Goal: Information Seeking & Learning: Learn about a topic

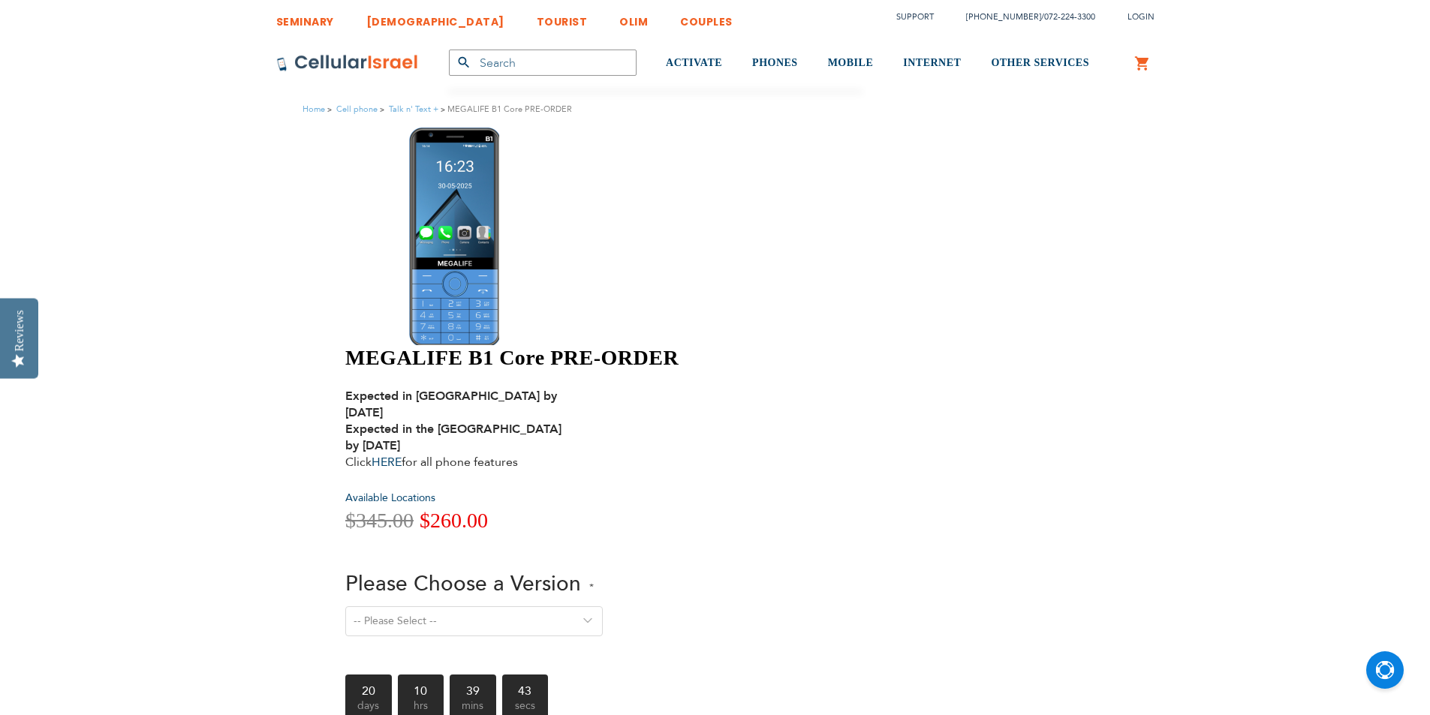
scroll to position [375, 0]
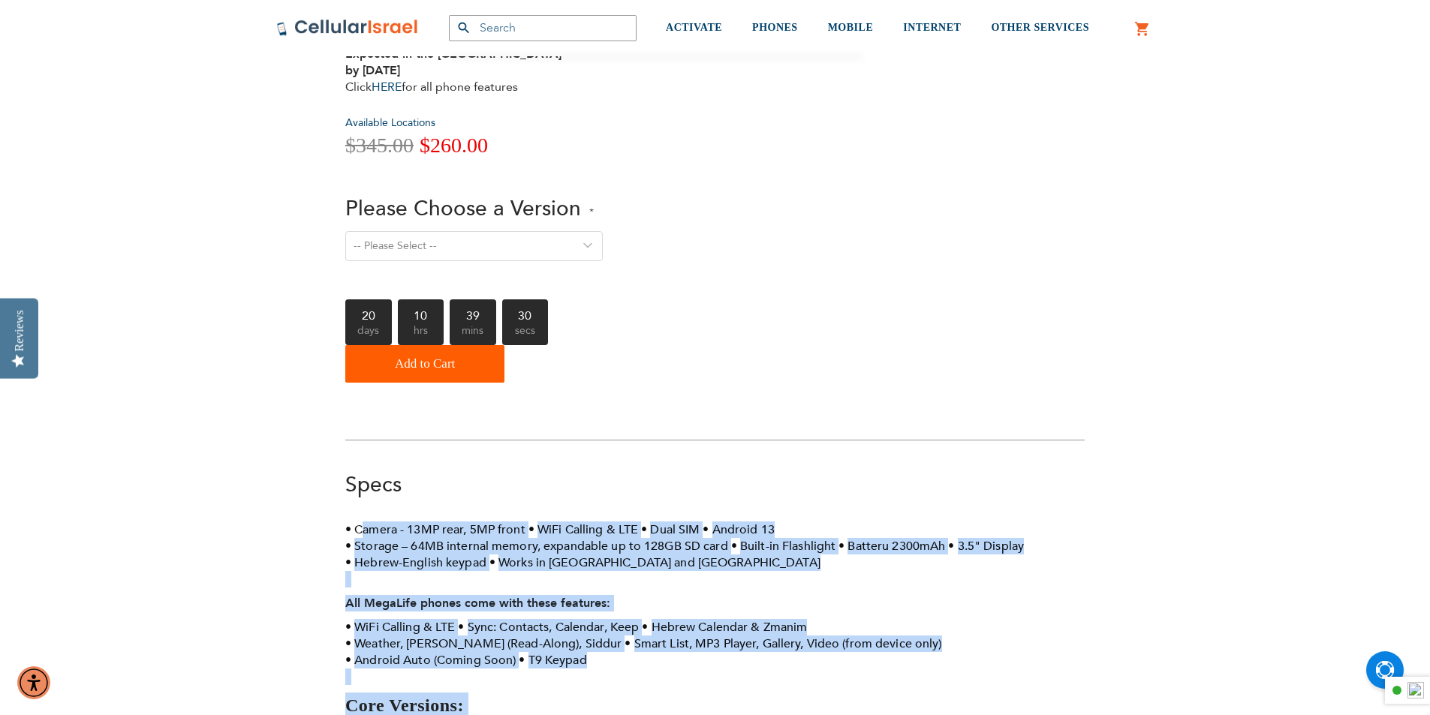
drag, startPoint x: 366, startPoint y: 302, endPoint x: 636, endPoint y: 576, distance: 384.2
click at [636, 576] on div "Camera - 13MP rear, 5MP front WiFi Calling & LTE Dual SIM Android 13 Storage – …" at bounding box center [714, 673] width 739 height 303
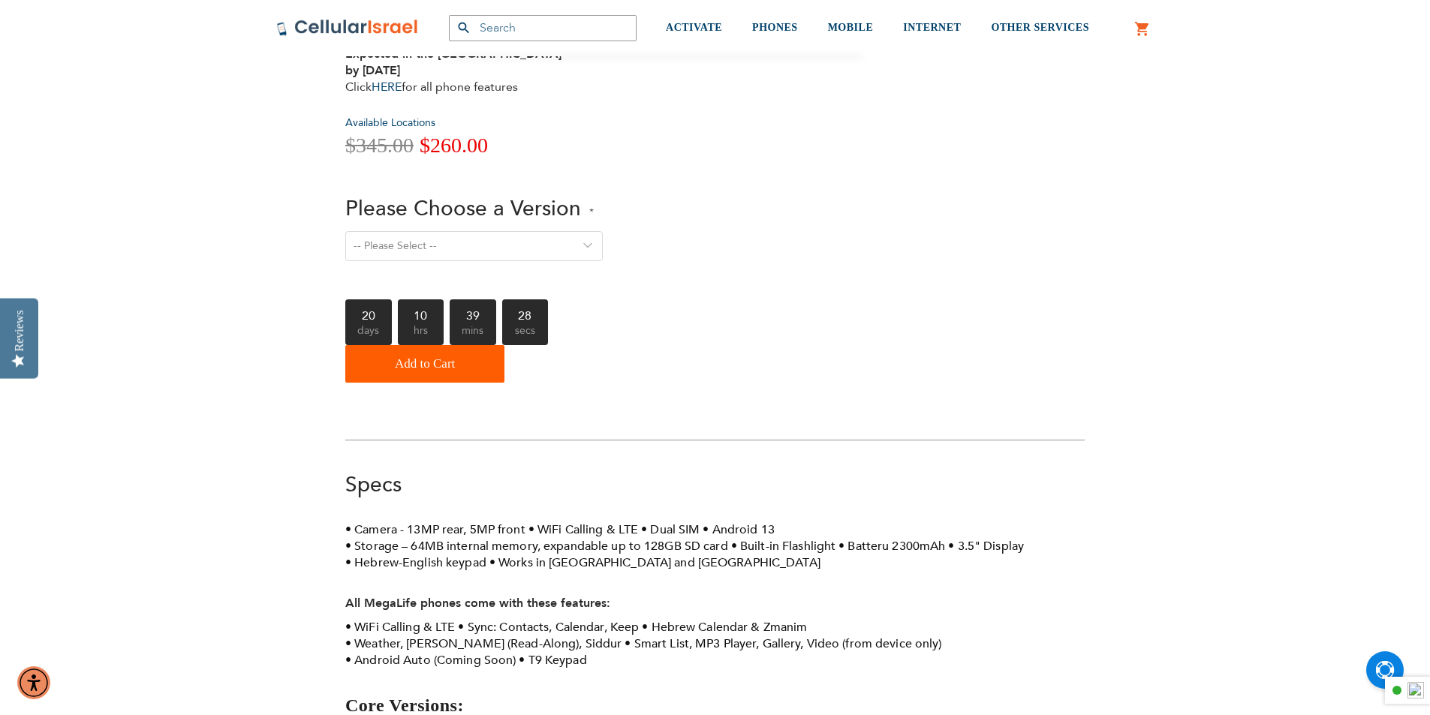
drag, startPoint x: 429, startPoint y: 535, endPoint x: 659, endPoint y: 543, distance: 229.8
drag, startPoint x: 391, startPoint y: 504, endPoint x: 495, endPoint y: 499, distance: 103.7
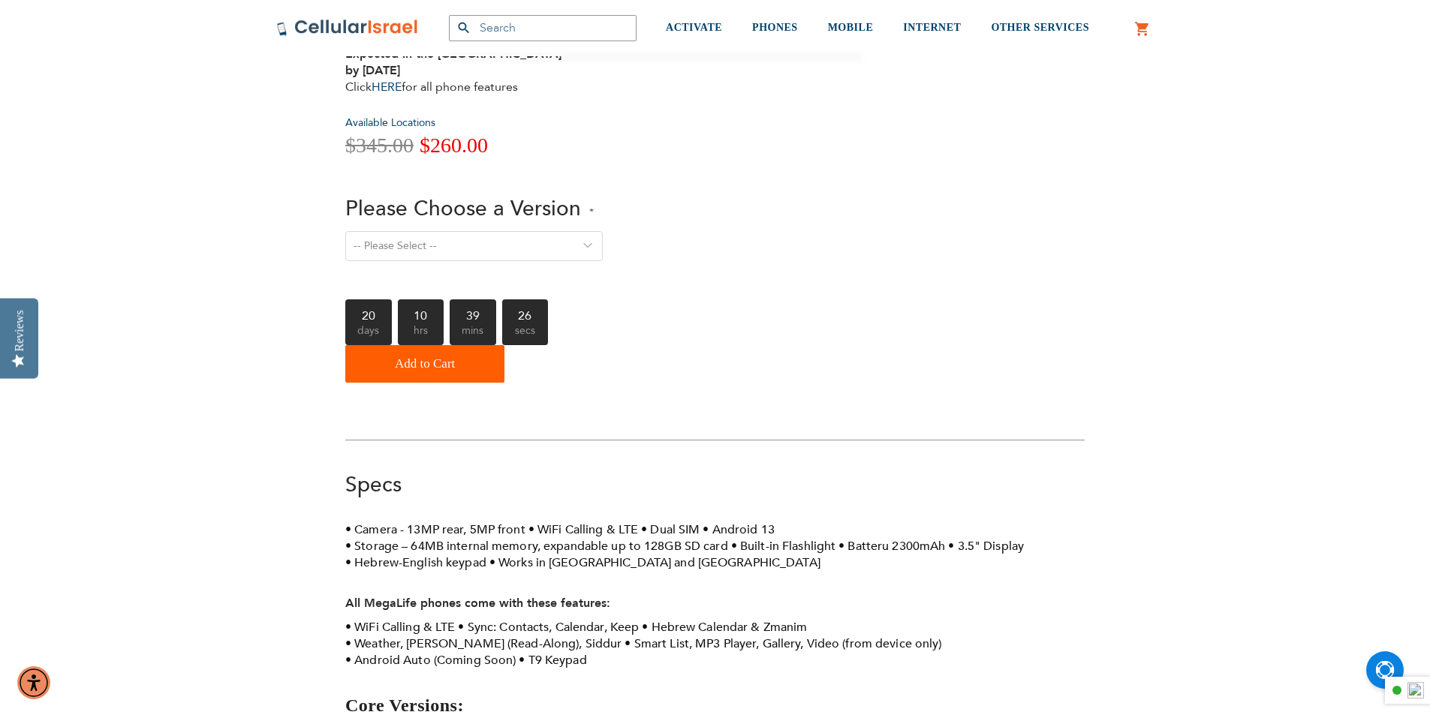
click at [495, 714] on li "1. Talk - Voice Only" at bounding box center [714, 726] width 739 height 17
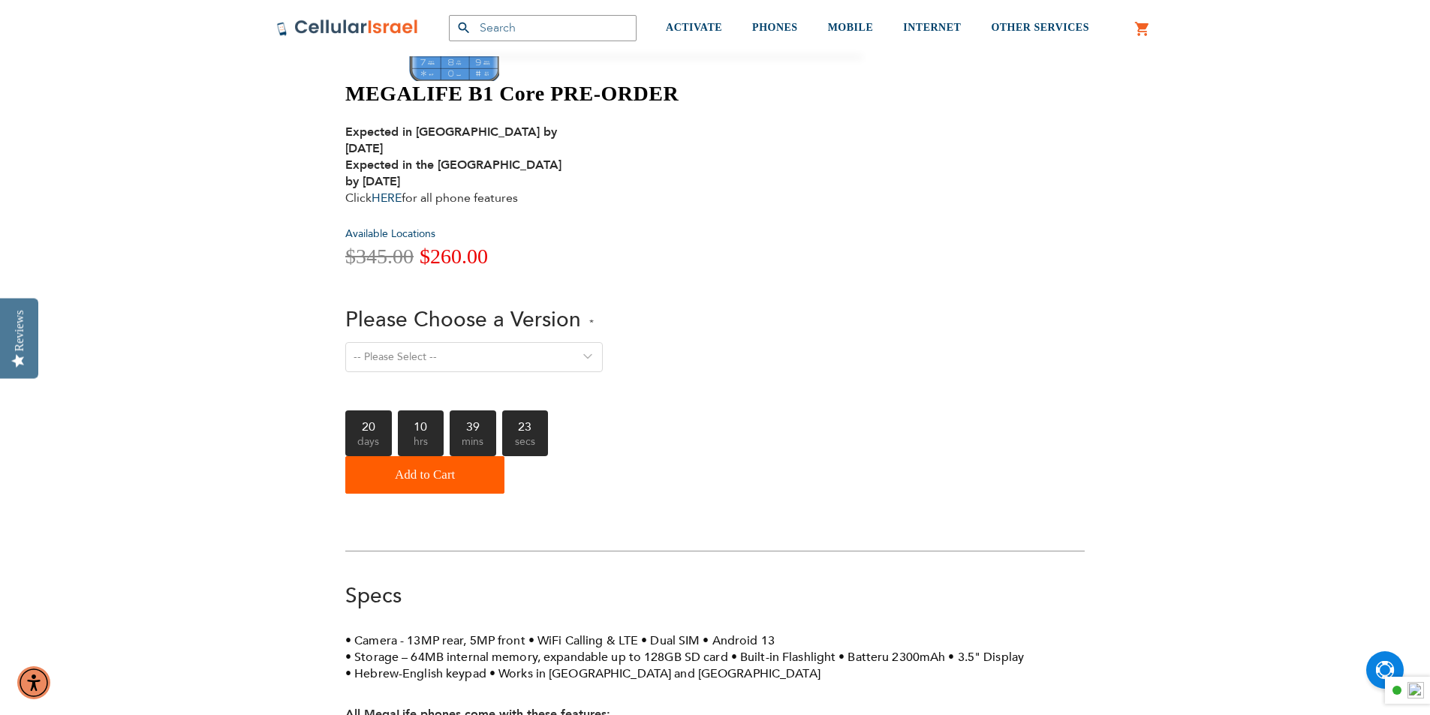
scroll to position [150, 0]
